Goal: Information Seeking & Learning: Check status

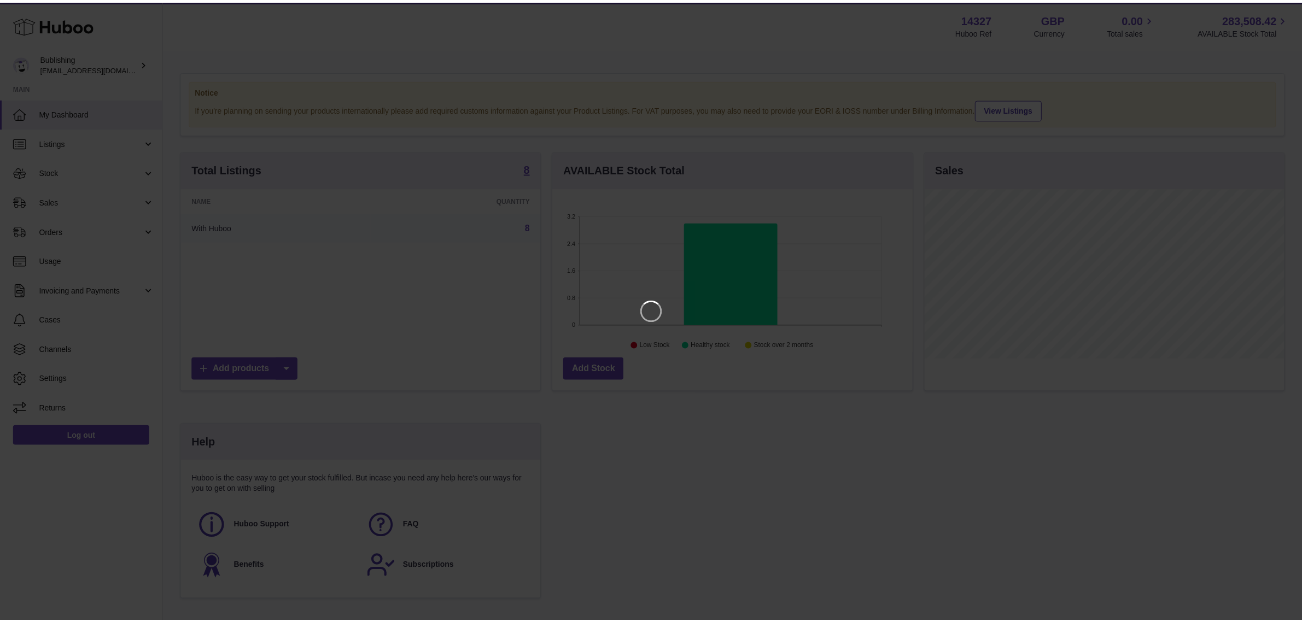
scroll to position [170, 362]
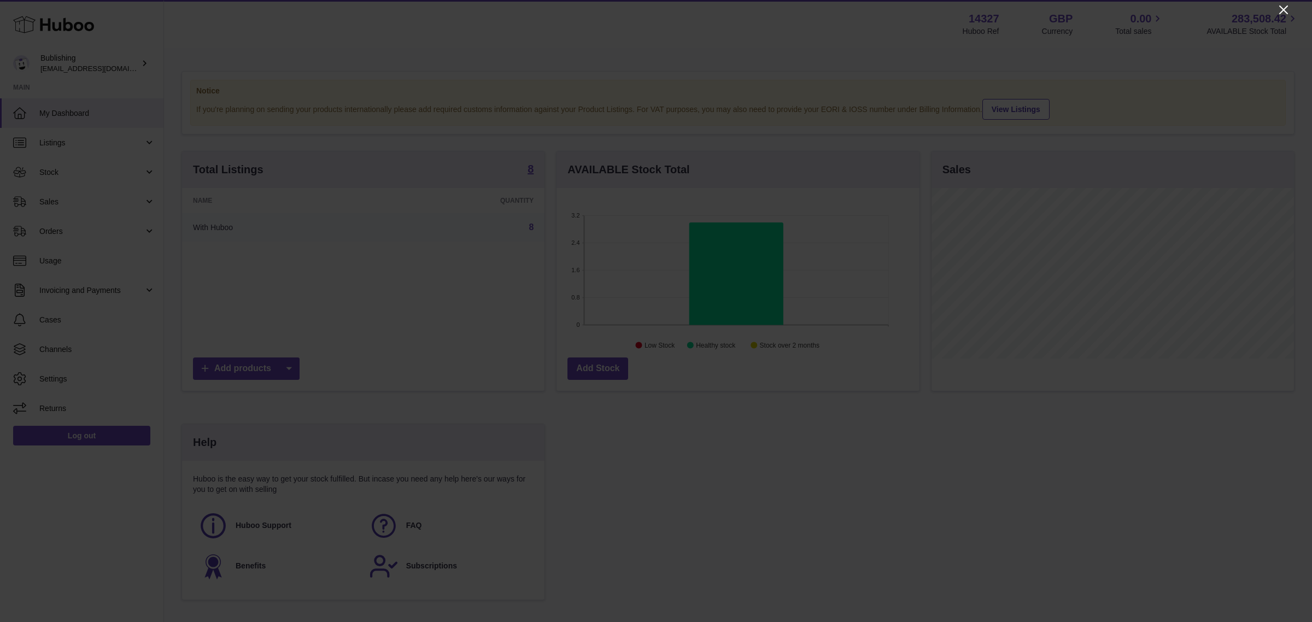
click at [1284, 9] on icon "Close" at bounding box center [1283, 9] width 9 height 9
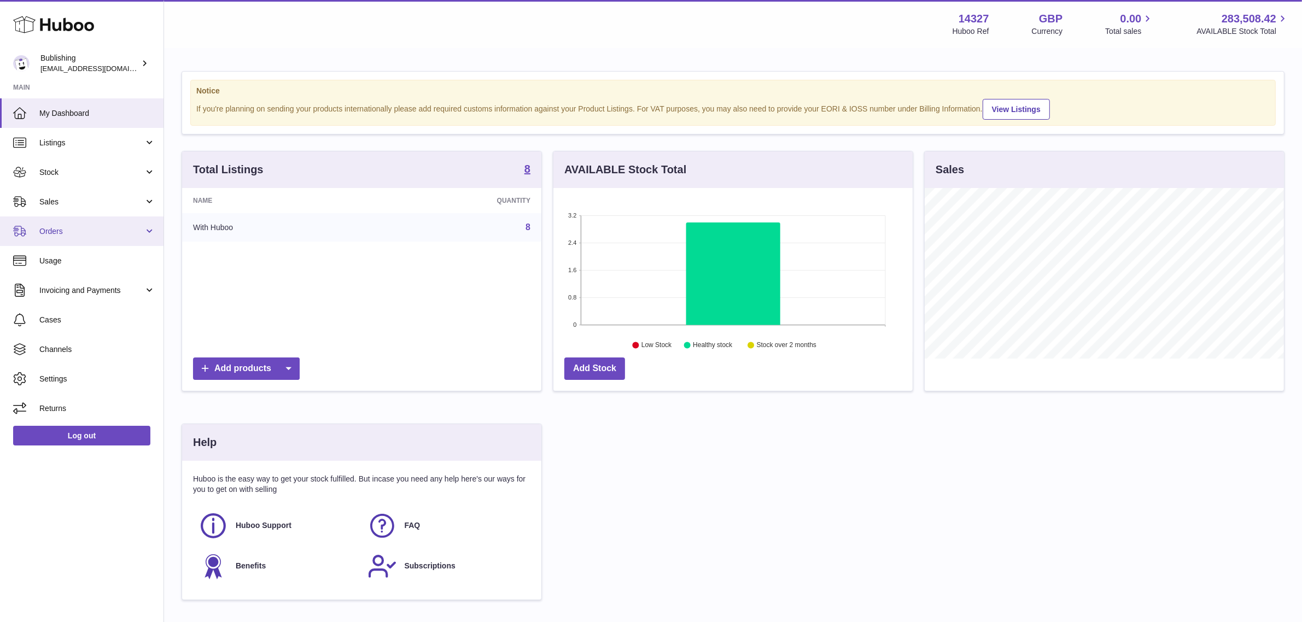
click at [62, 237] on link "Orders" at bounding box center [81, 231] width 163 height 30
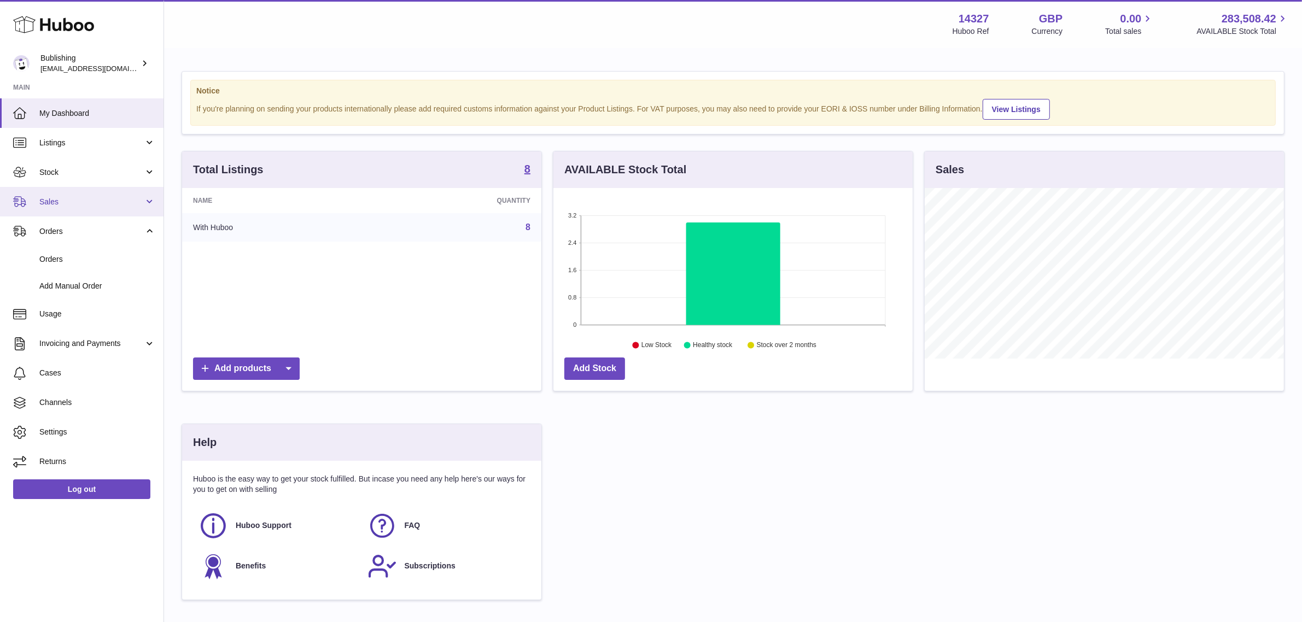
click at [67, 208] on link "Sales" at bounding box center [81, 202] width 163 height 30
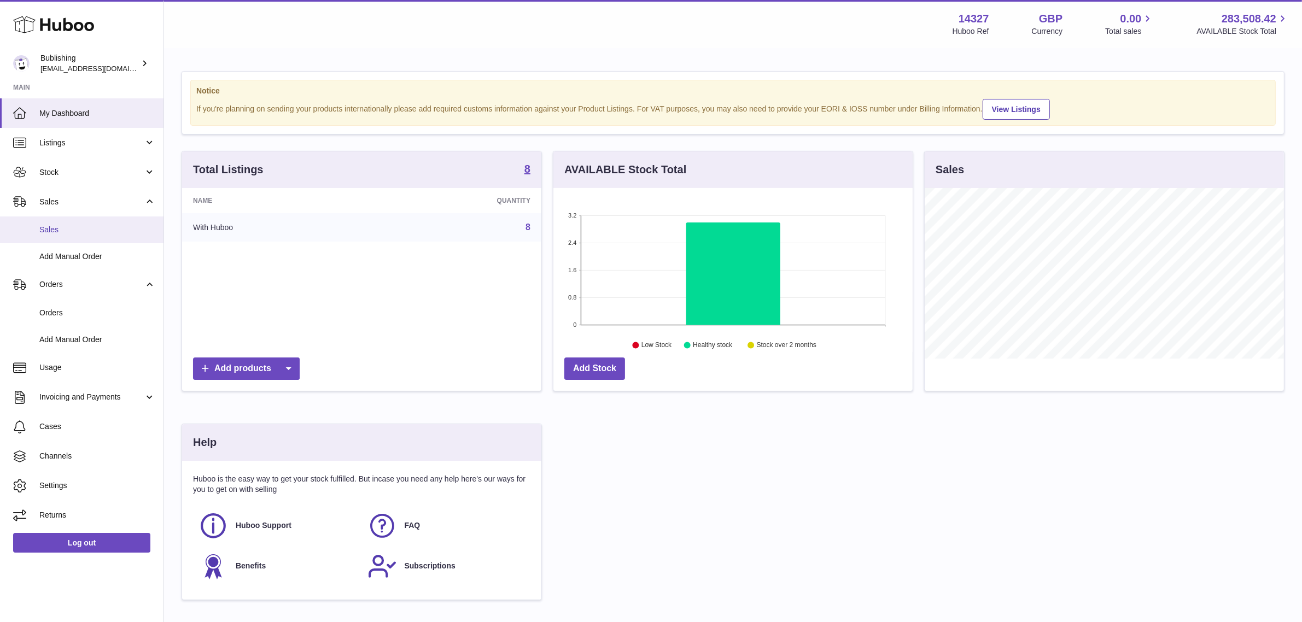
click at [72, 225] on span "Sales" at bounding box center [97, 230] width 116 height 10
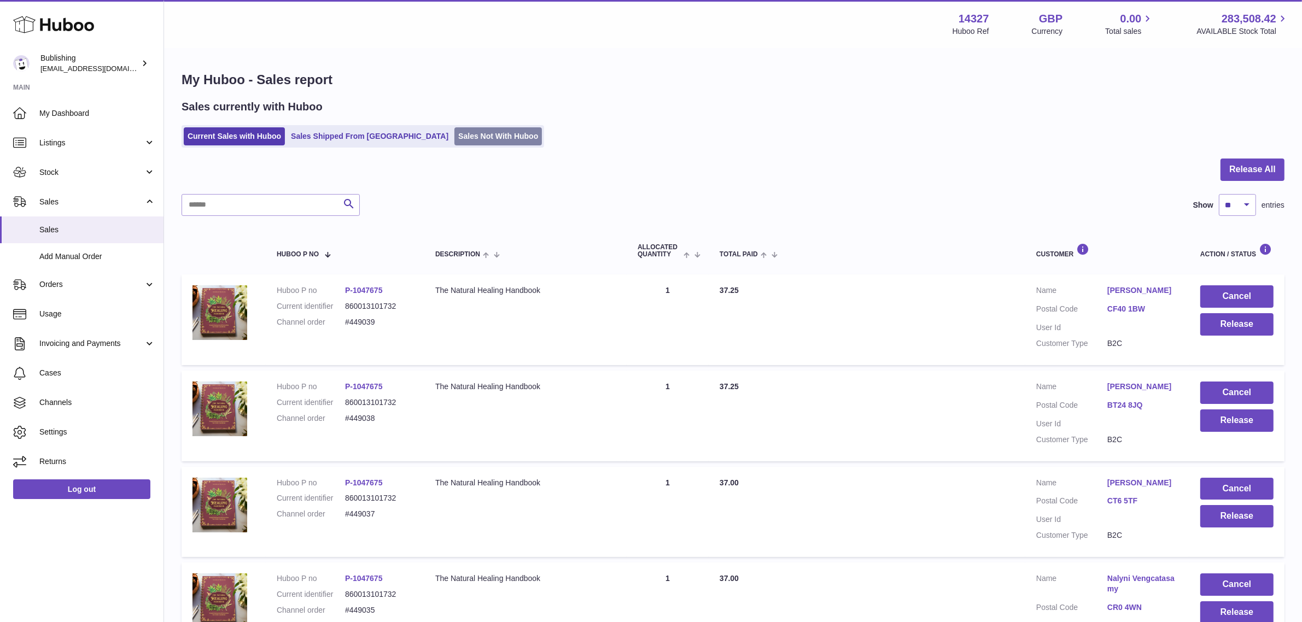
click at [466, 137] on link "Sales Not With Huboo" at bounding box center [497, 136] width 87 height 18
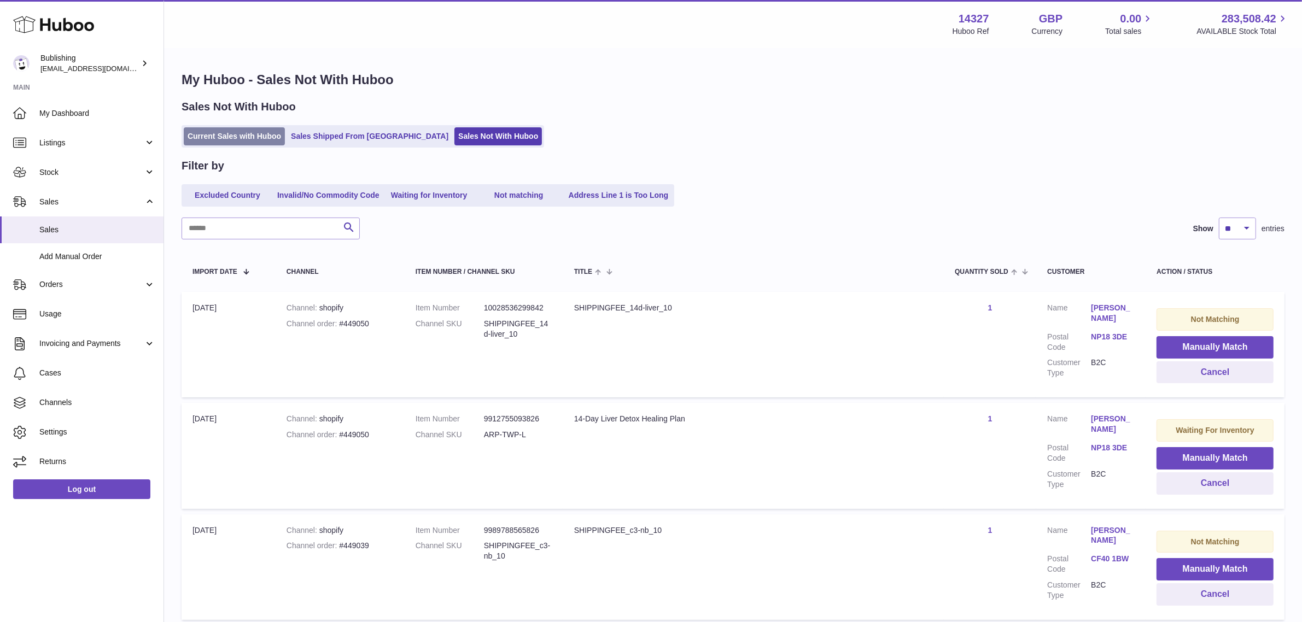
click at [230, 143] on link "Current Sales with Huboo" at bounding box center [234, 136] width 101 height 18
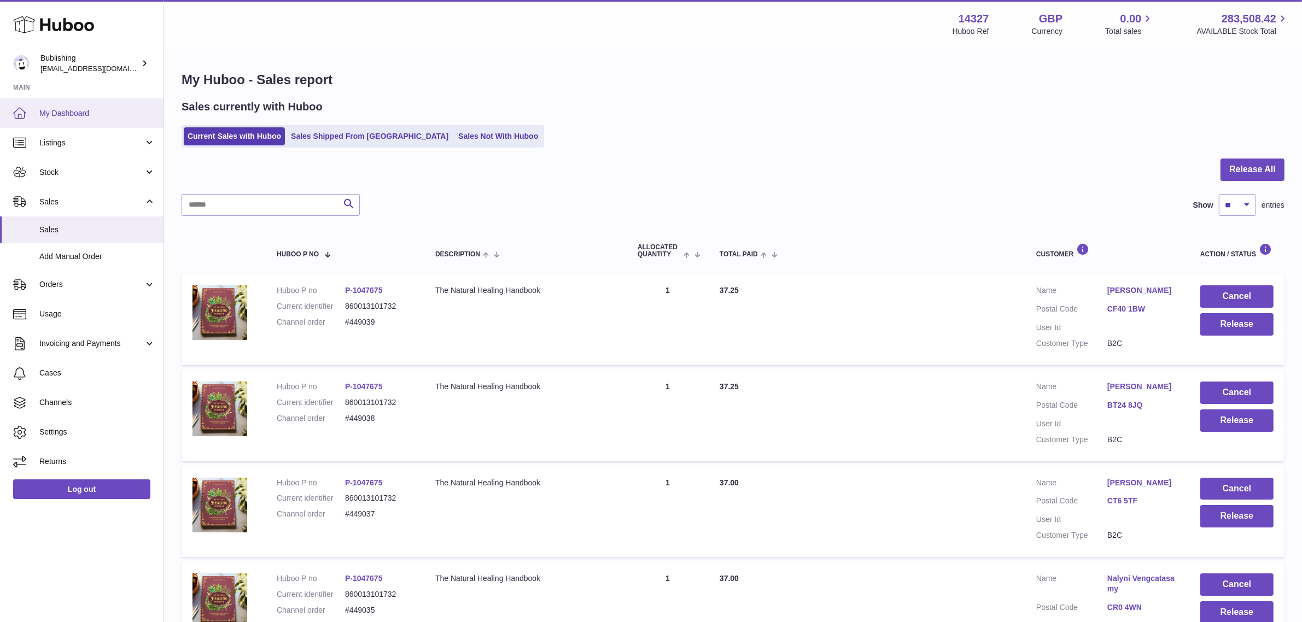
click at [61, 110] on span "My Dashboard" at bounding box center [97, 113] width 116 height 10
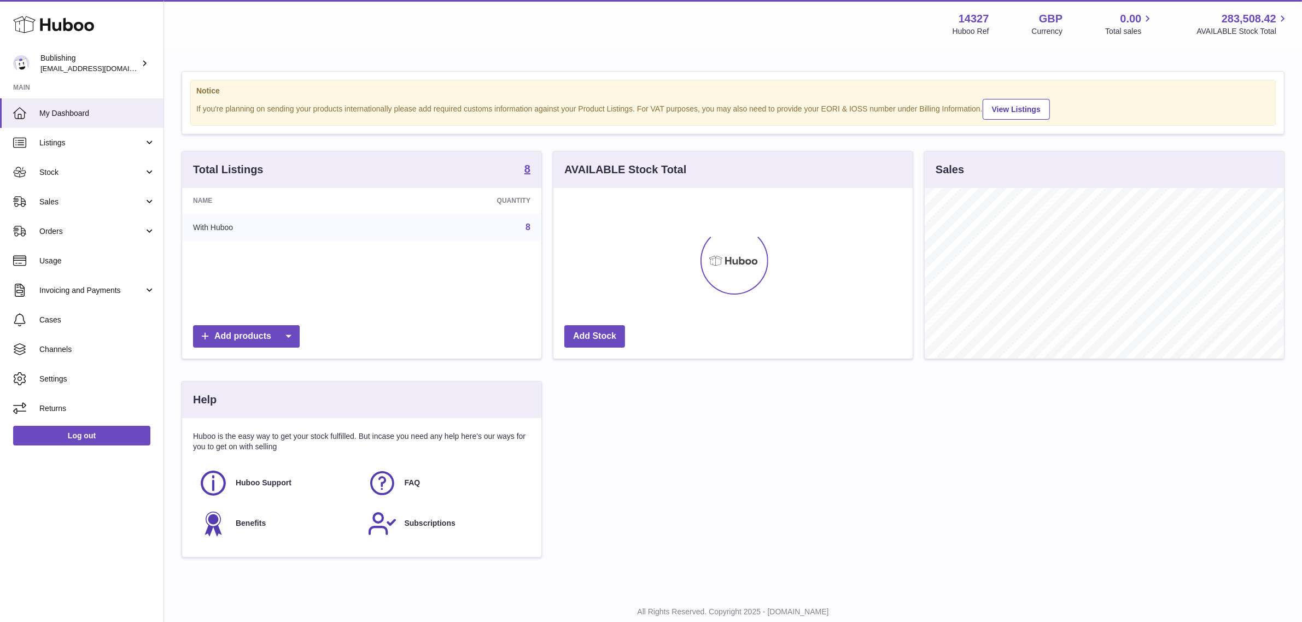
scroll to position [170, 359]
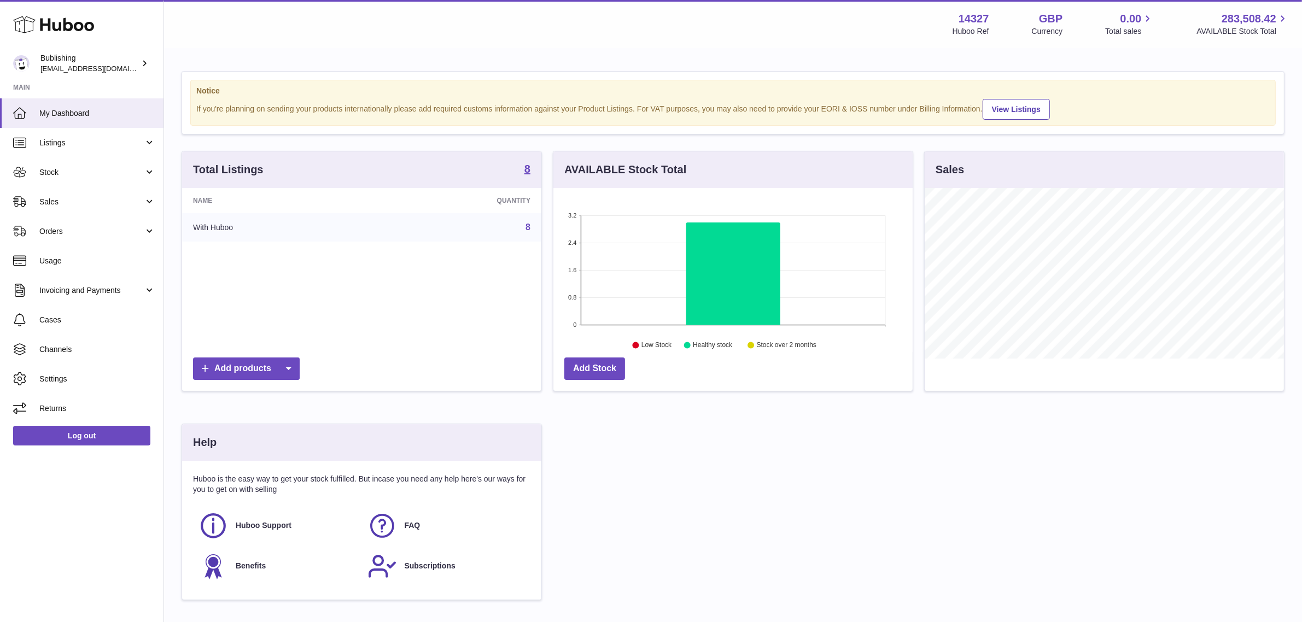
click at [913, 312] on div "AVAILABLE Stock Total 3.2 2.4 1.6 0.8 0 Low Stock Healthy stock Stock over 2 mo…" at bounding box center [733, 271] width 360 height 241
click at [116, 198] on span "Sales" at bounding box center [91, 202] width 104 height 10
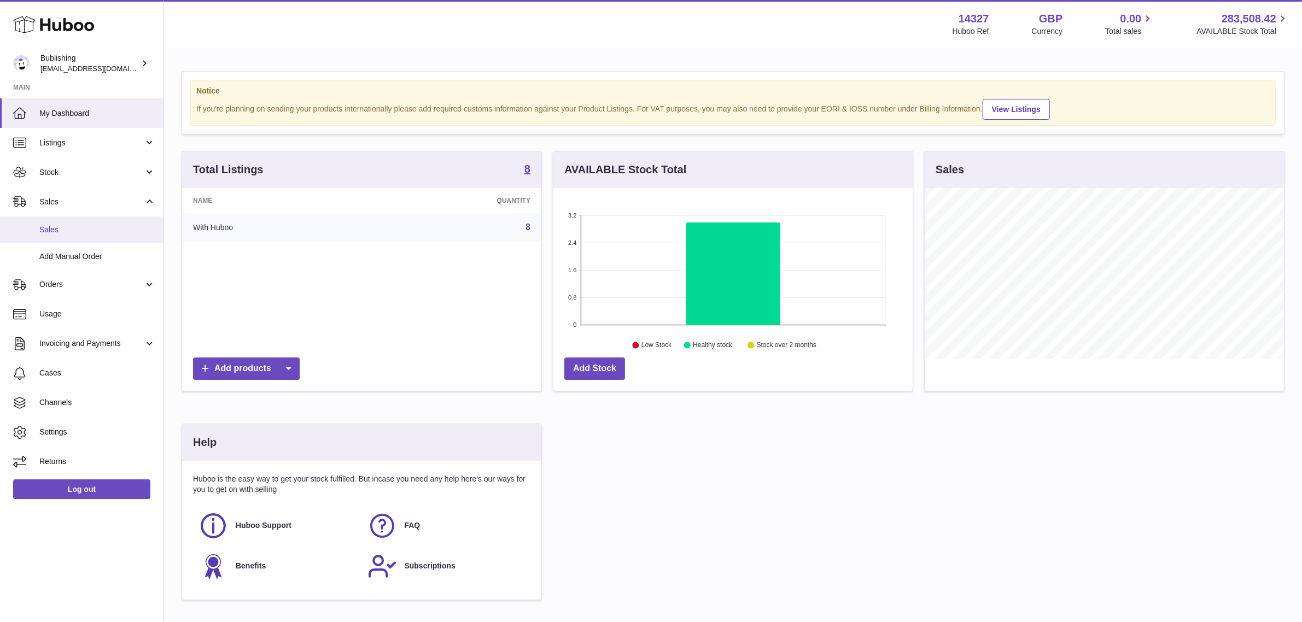
click at [109, 221] on link "Sales" at bounding box center [81, 229] width 163 height 27
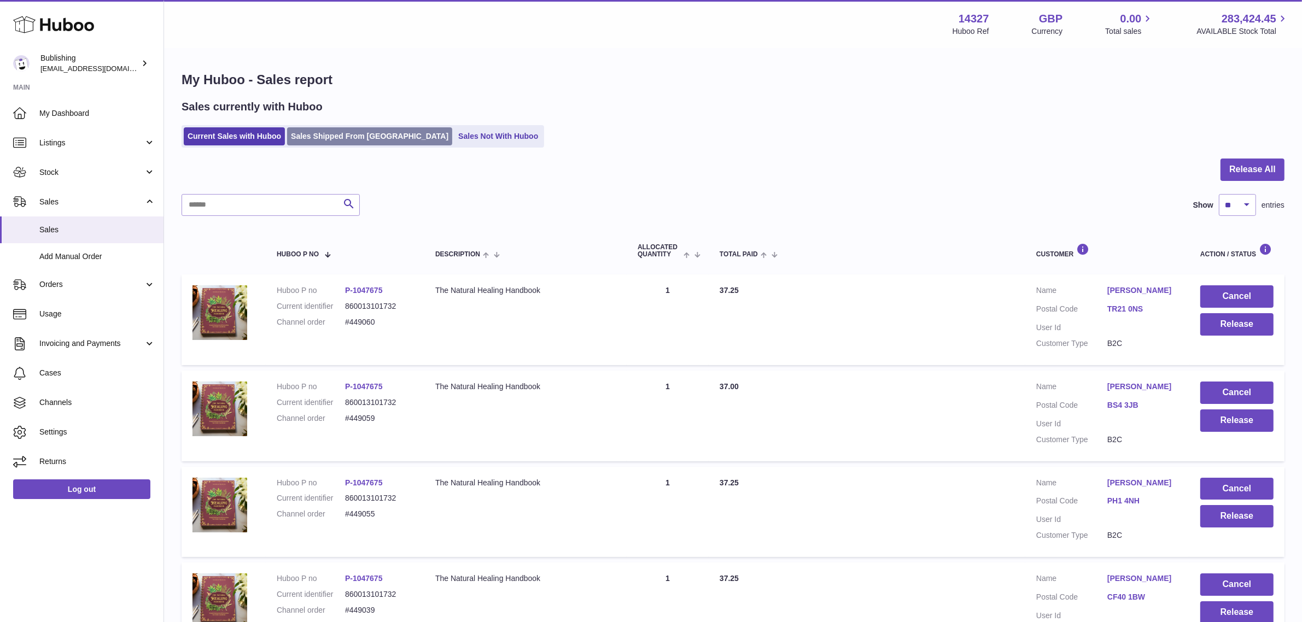
click at [351, 142] on link "Sales Shipped From [GEOGRAPHIC_DATA]" at bounding box center [369, 136] width 165 height 18
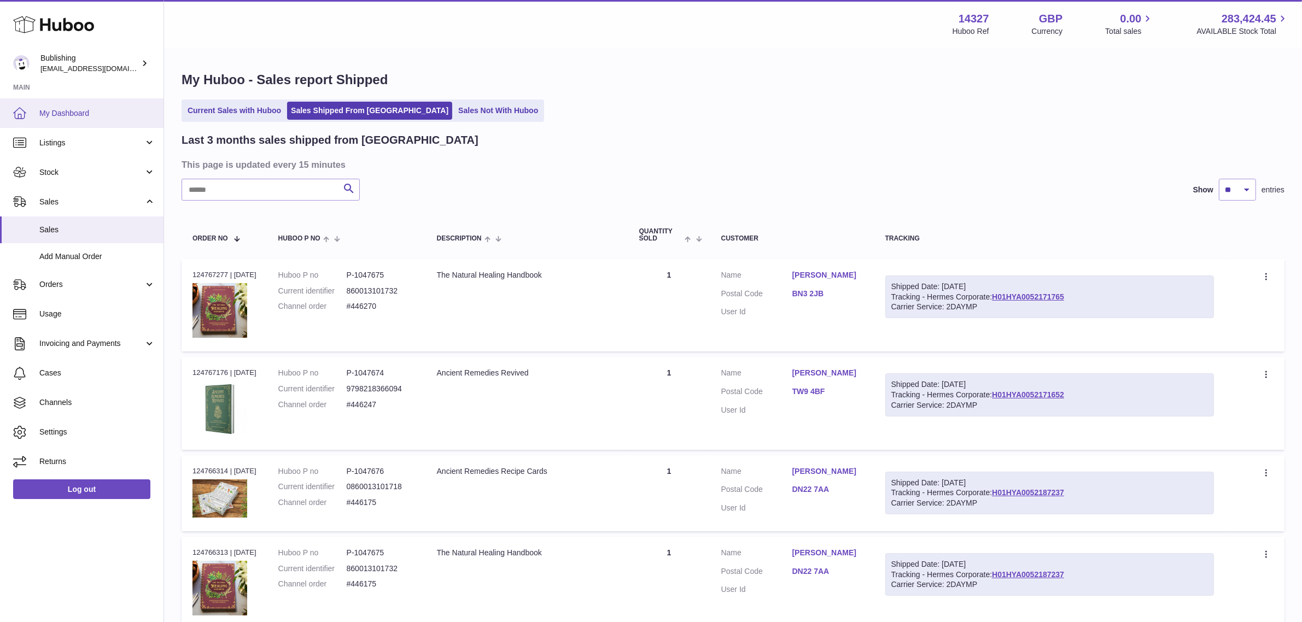
click at [50, 114] on span "My Dashboard" at bounding box center [97, 113] width 116 height 10
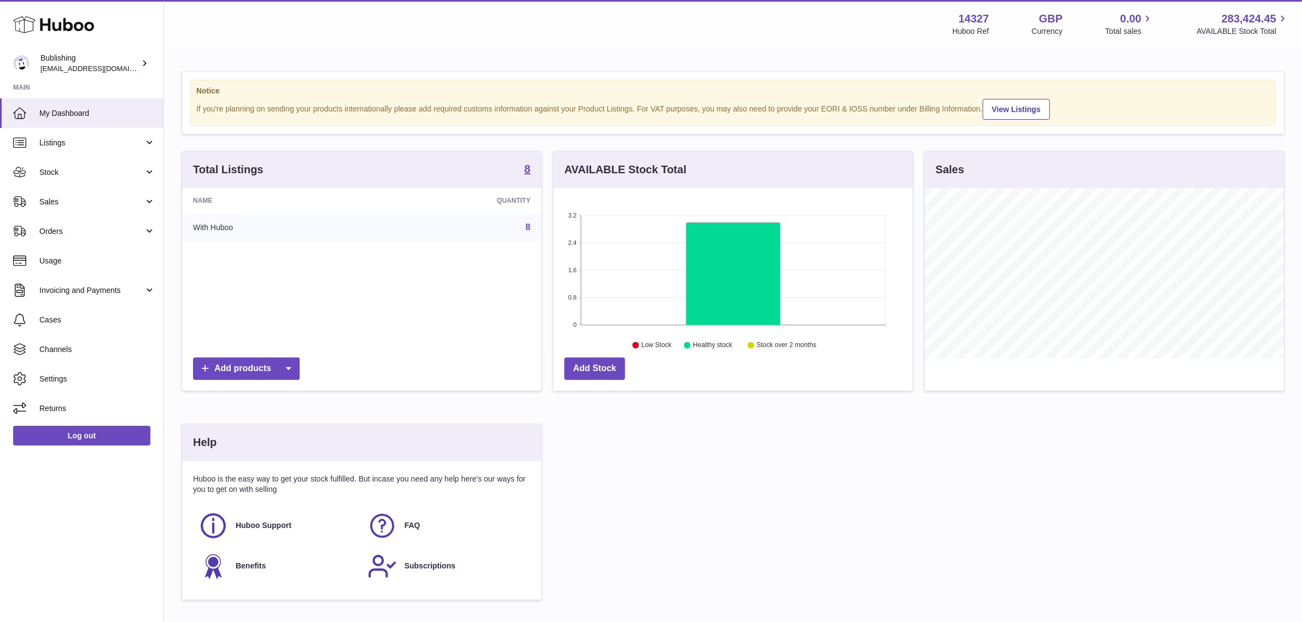
scroll to position [170, 359]
click at [90, 198] on span "Sales" at bounding box center [91, 202] width 104 height 10
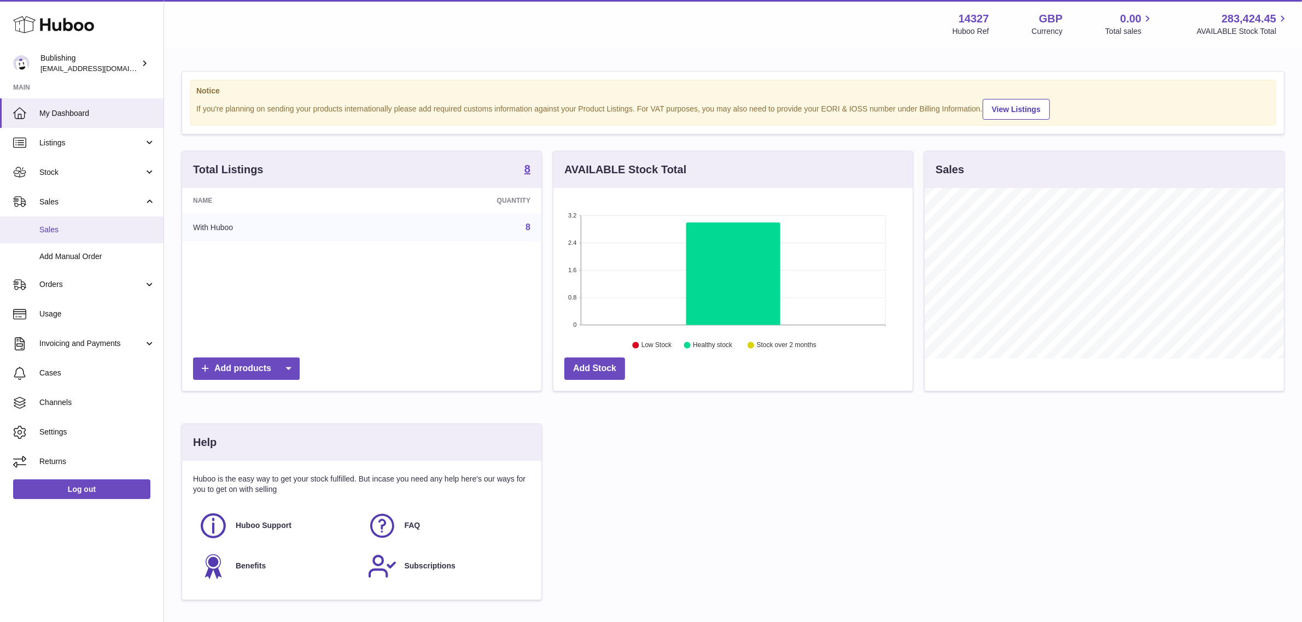
click at [81, 227] on span "Sales" at bounding box center [97, 230] width 116 height 10
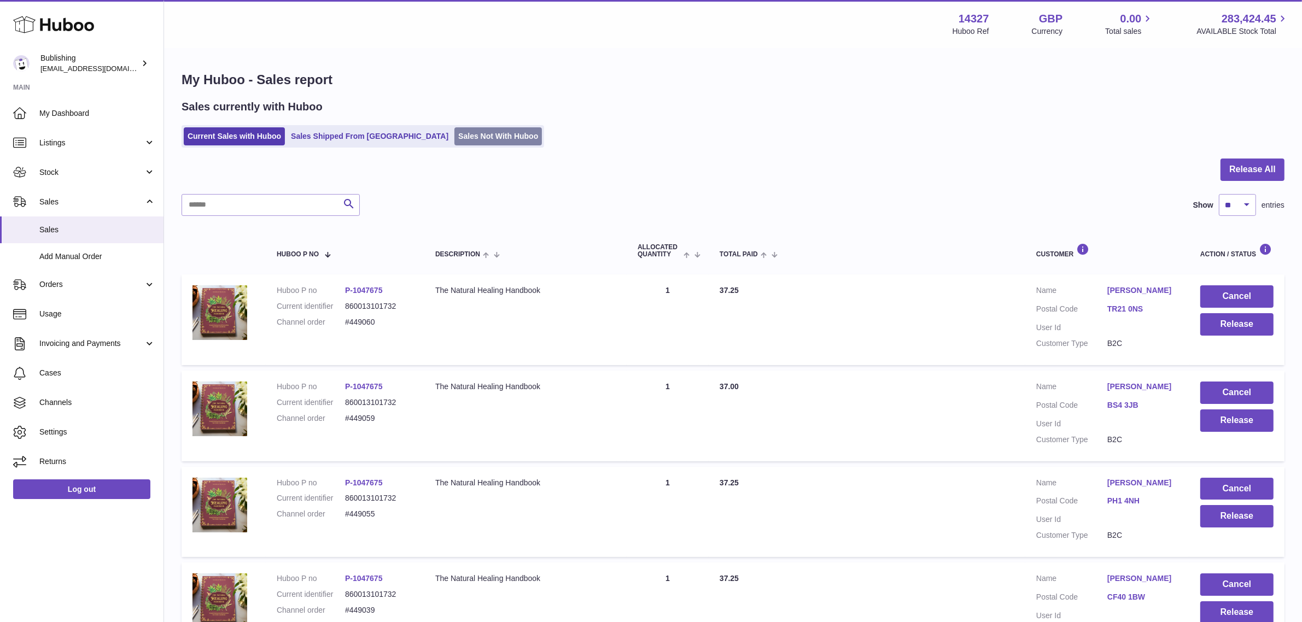
click at [454, 137] on link "Sales Not With Huboo" at bounding box center [497, 136] width 87 height 18
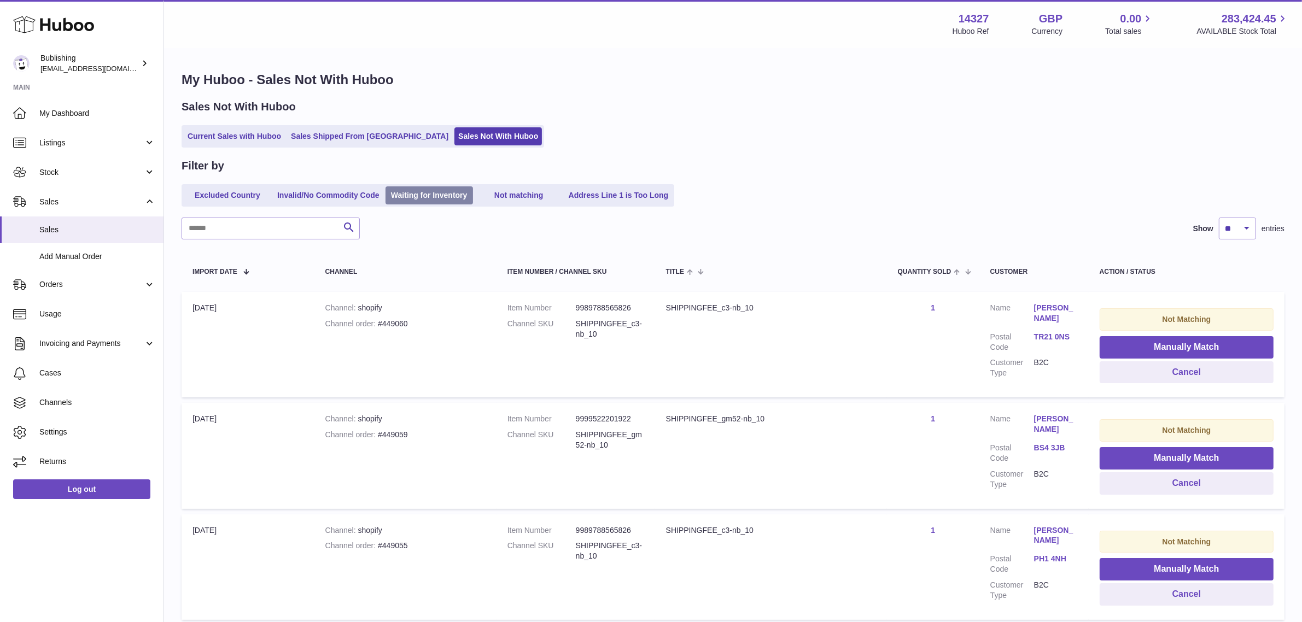
click at [430, 197] on link "Waiting for Inventory" at bounding box center [428, 195] width 87 height 18
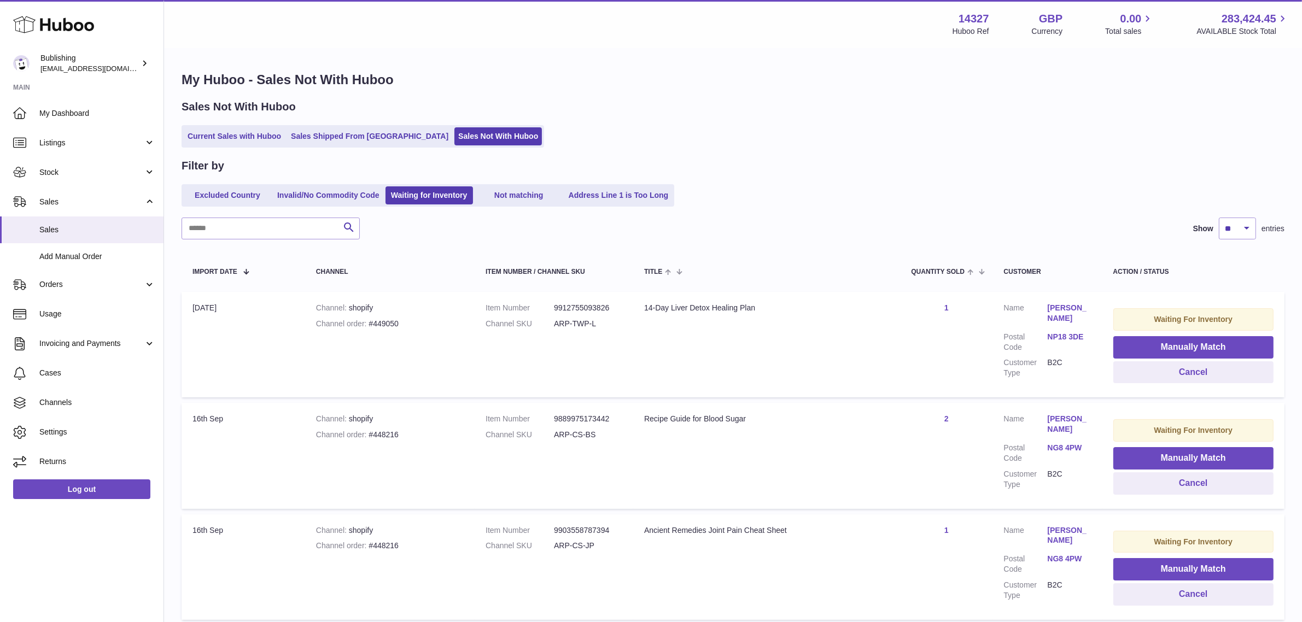
click at [779, 128] on div "Current Sales with Huboo Sales Shipped From Huboo Sales Not With Huboo" at bounding box center [733, 136] width 1103 height 22
click at [44, 118] on link "My Dashboard" at bounding box center [81, 113] width 163 height 30
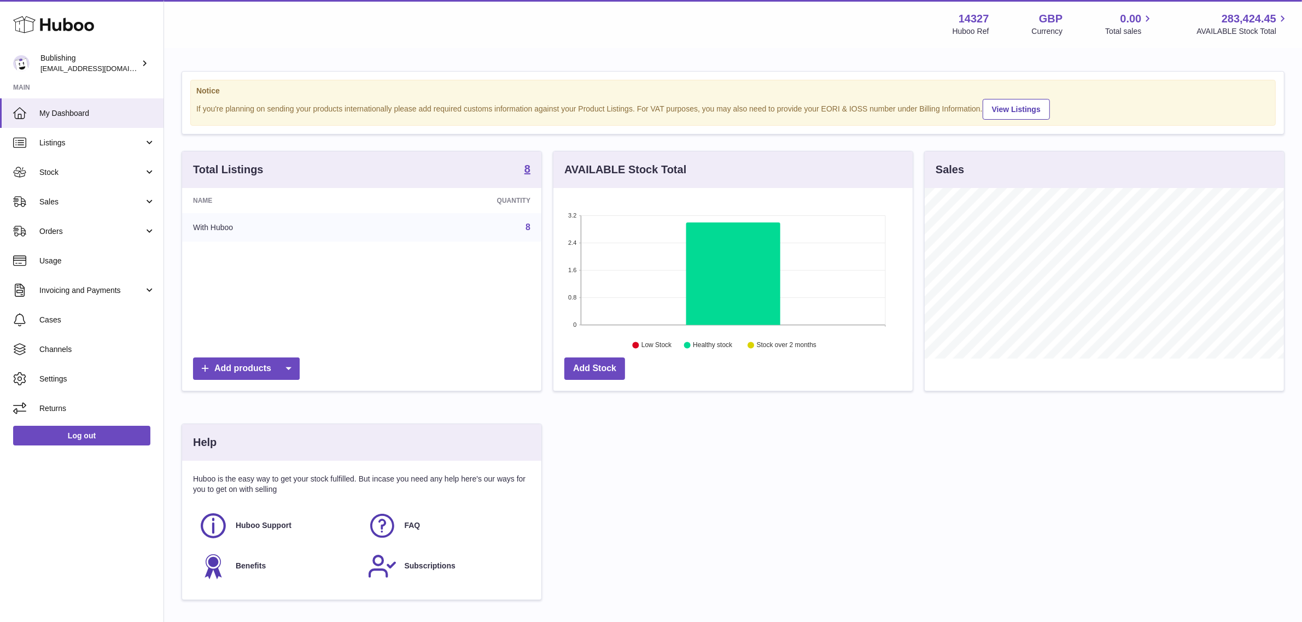
scroll to position [170, 359]
click at [98, 259] on span "Usage" at bounding box center [97, 261] width 116 height 10
